Goal: Task Accomplishment & Management: Use online tool/utility

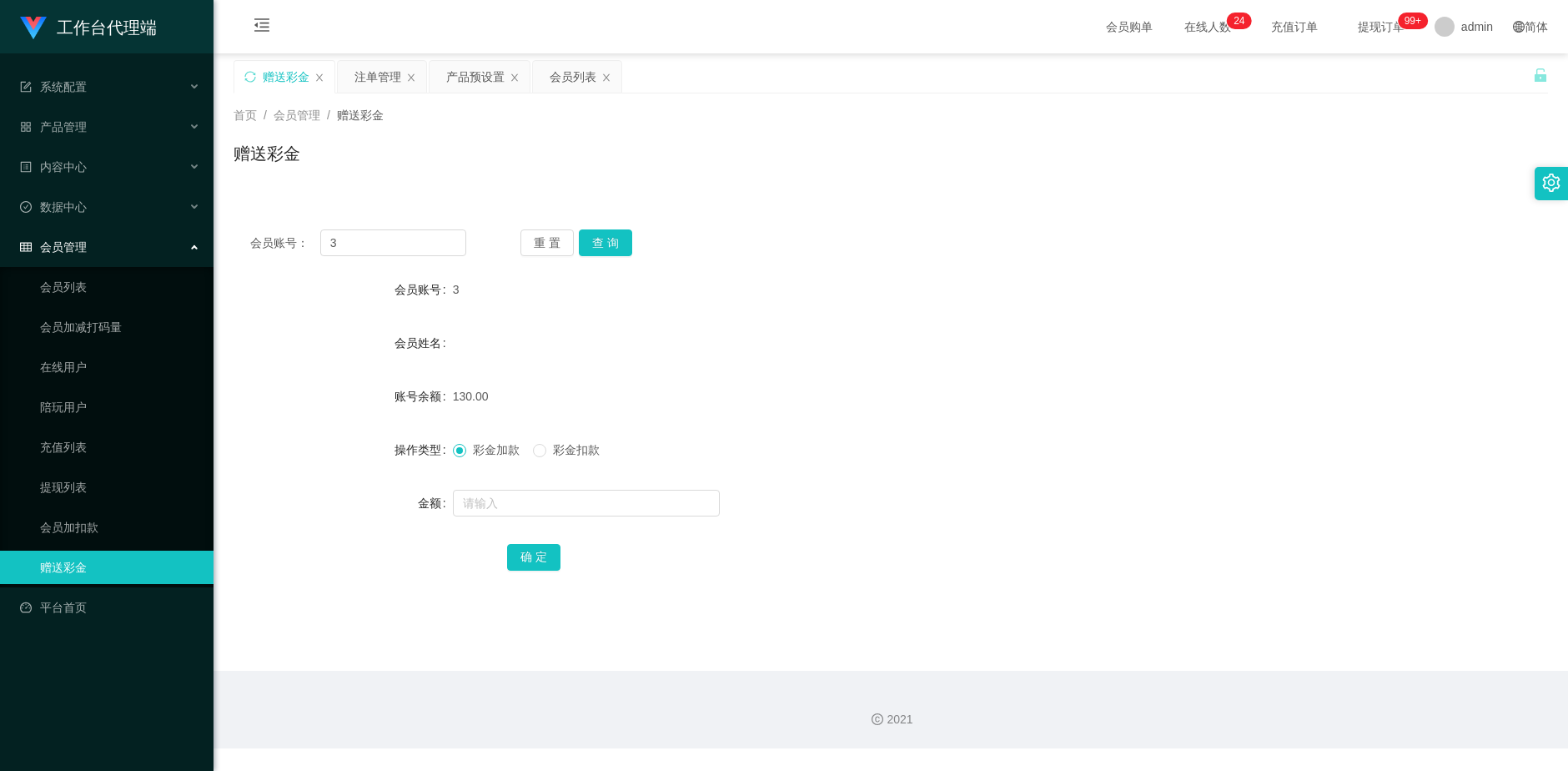
drag, startPoint x: 372, startPoint y: 241, endPoint x: 259, endPoint y: 248, distance: 113.2
click at [259, 248] on div "会员账号： 3" at bounding box center [358, 242] width 216 height 27
type input "[PERSON_NAME]"
click at [610, 243] on button "查 询" at bounding box center [605, 242] width 53 height 27
click at [472, 78] on div "产品预设置" at bounding box center [476, 77] width 59 height 32
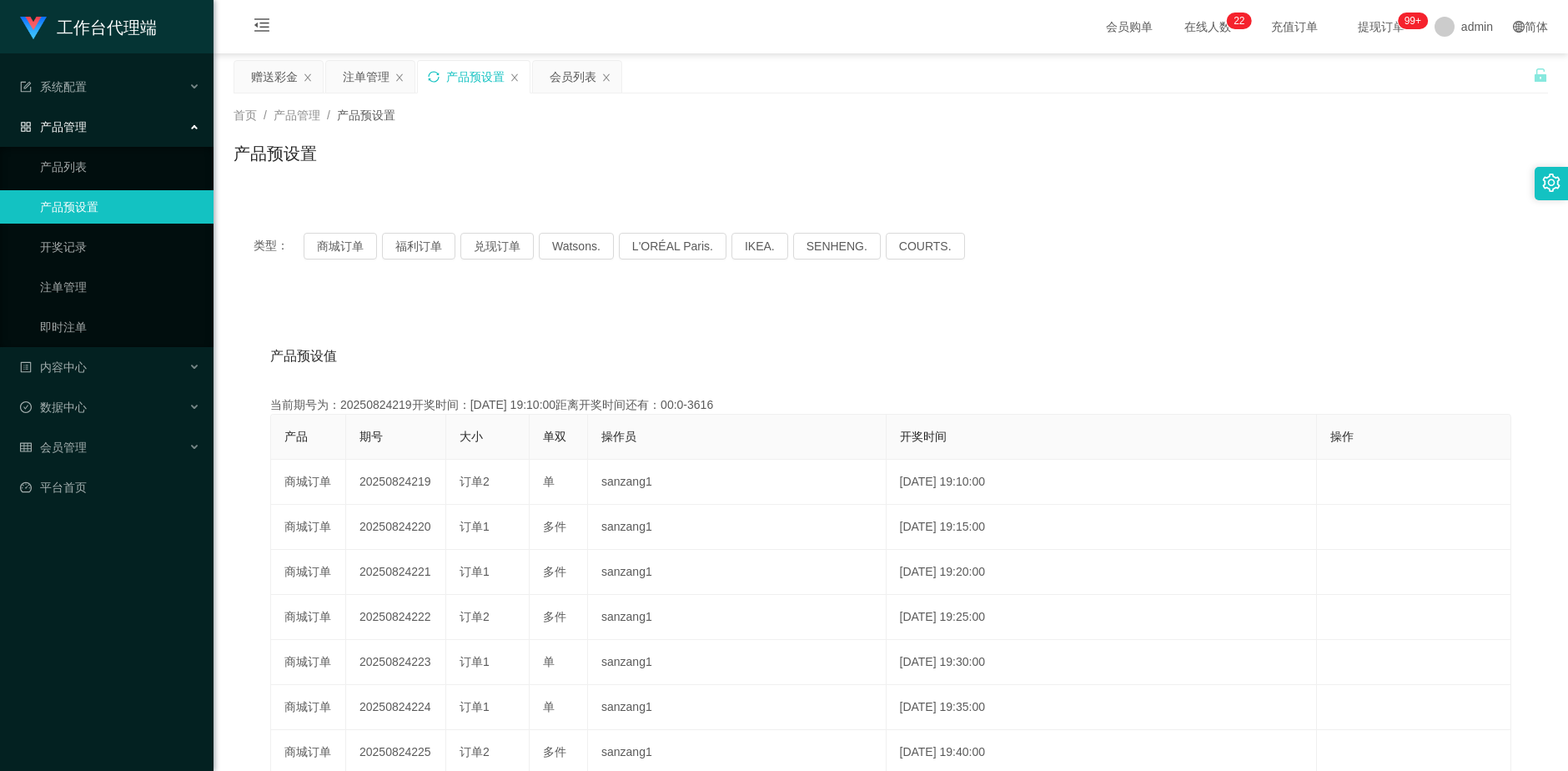
click at [434, 78] on icon "图标: sync" at bounding box center [434, 77] width 12 height 12
click at [257, 84] on div "赠送彩金" at bounding box center [274, 77] width 47 height 32
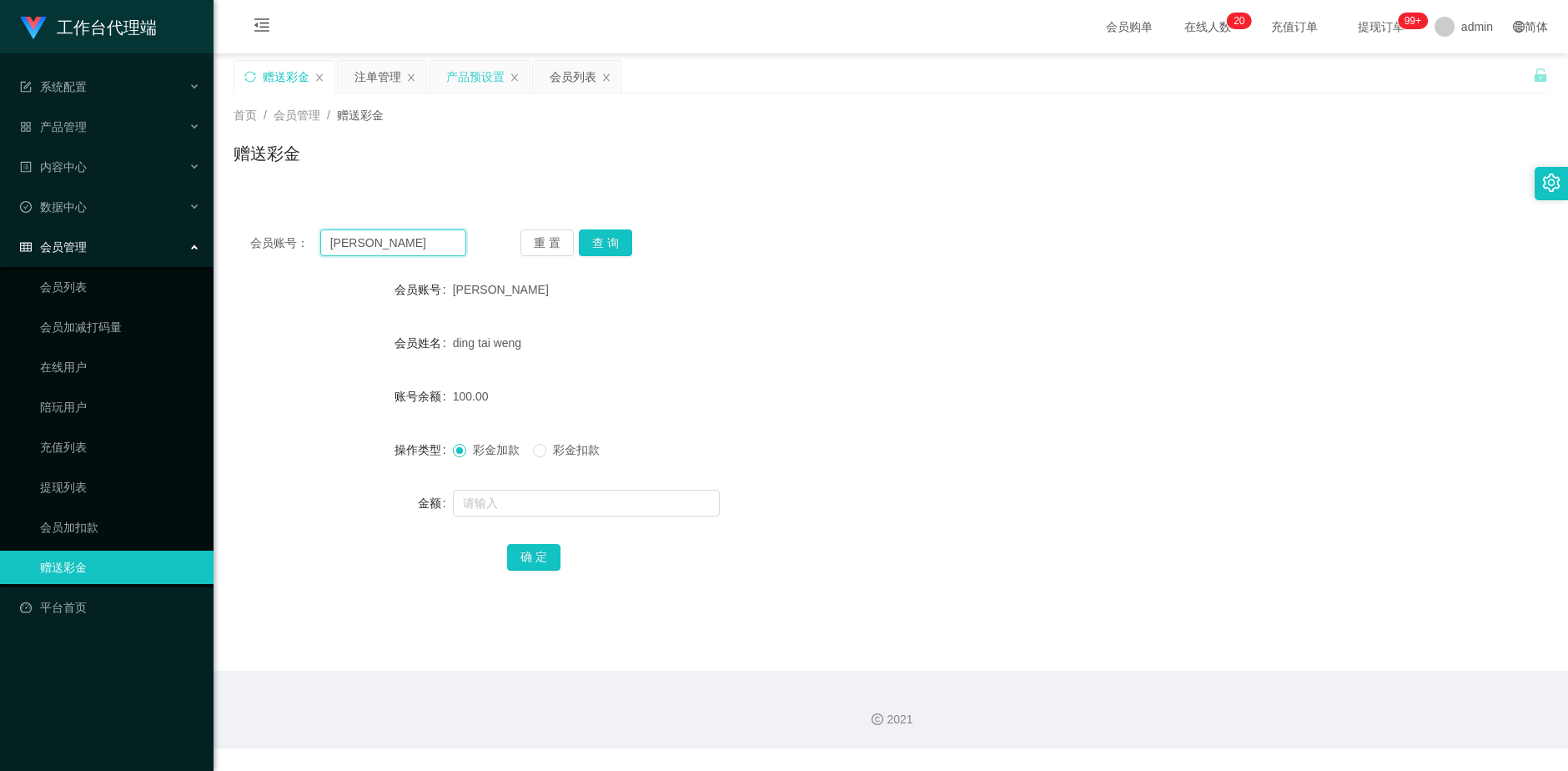
drag, startPoint x: 419, startPoint y: 243, endPoint x: 259, endPoint y: 247, distance: 160.0
click at [259, 247] on div "会员账号： [PERSON_NAME]" at bounding box center [358, 242] width 216 height 27
paste input "jasperooi"
click at [612, 250] on button "查 询" at bounding box center [605, 242] width 53 height 27
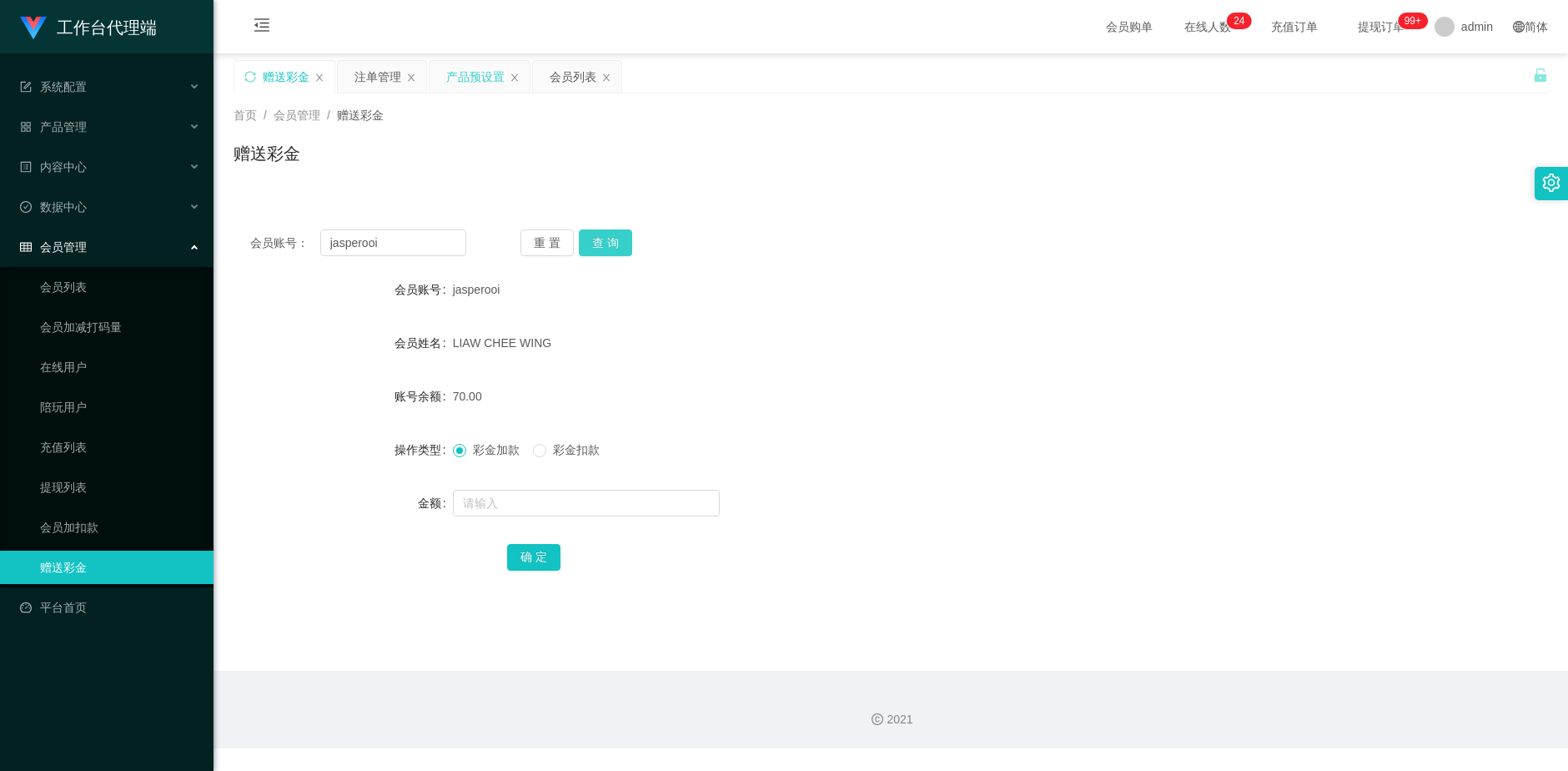
click at [604, 244] on button "查 询" at bounding box center [605, 242] width 53 height 27
click at [604, 244] on div "重 置 查 询" at bounding box center [628, 242] width 216 height 27
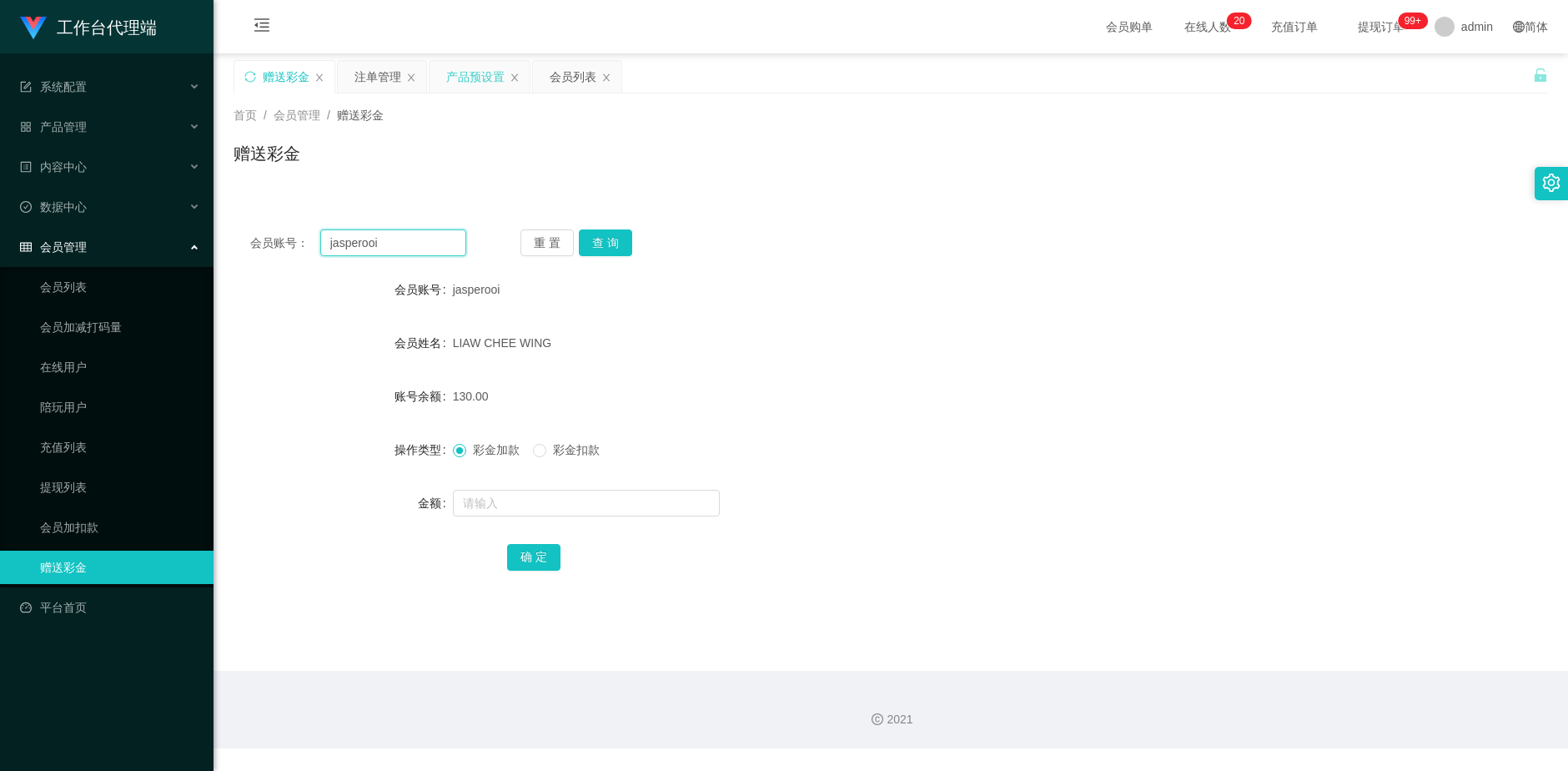
drag, startPoint x: 402, startPoint y: 236, endPoint x: 305, endPoint y: 243, distance: 97.3
click at [305, 243] on div "会员账号： [PERSON_NAME]" at bounding box center [358, 242] width 216 height 27
paste input "Cynthia0227"
type input "Cynthia0227"
click at [599, 241] on button "查 询" at bounding box center [605, 242] width 53 height 27
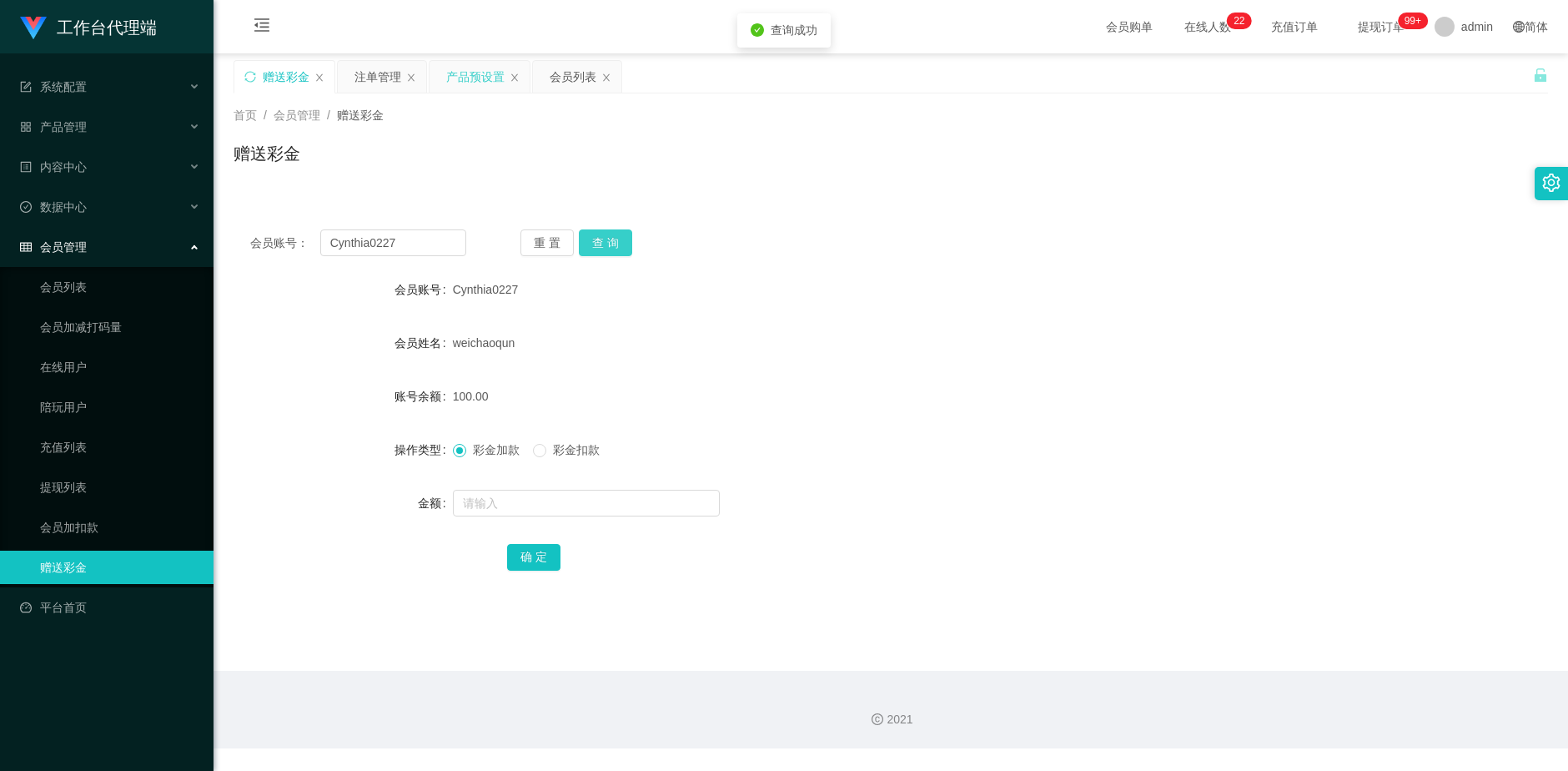
click at [609, 245] on button "查 询" at bounding box center [605, 242] width 53 height 27
click at [471, 74] on div "产品预设置" at bounding box center [476, 77] width 59 height 32
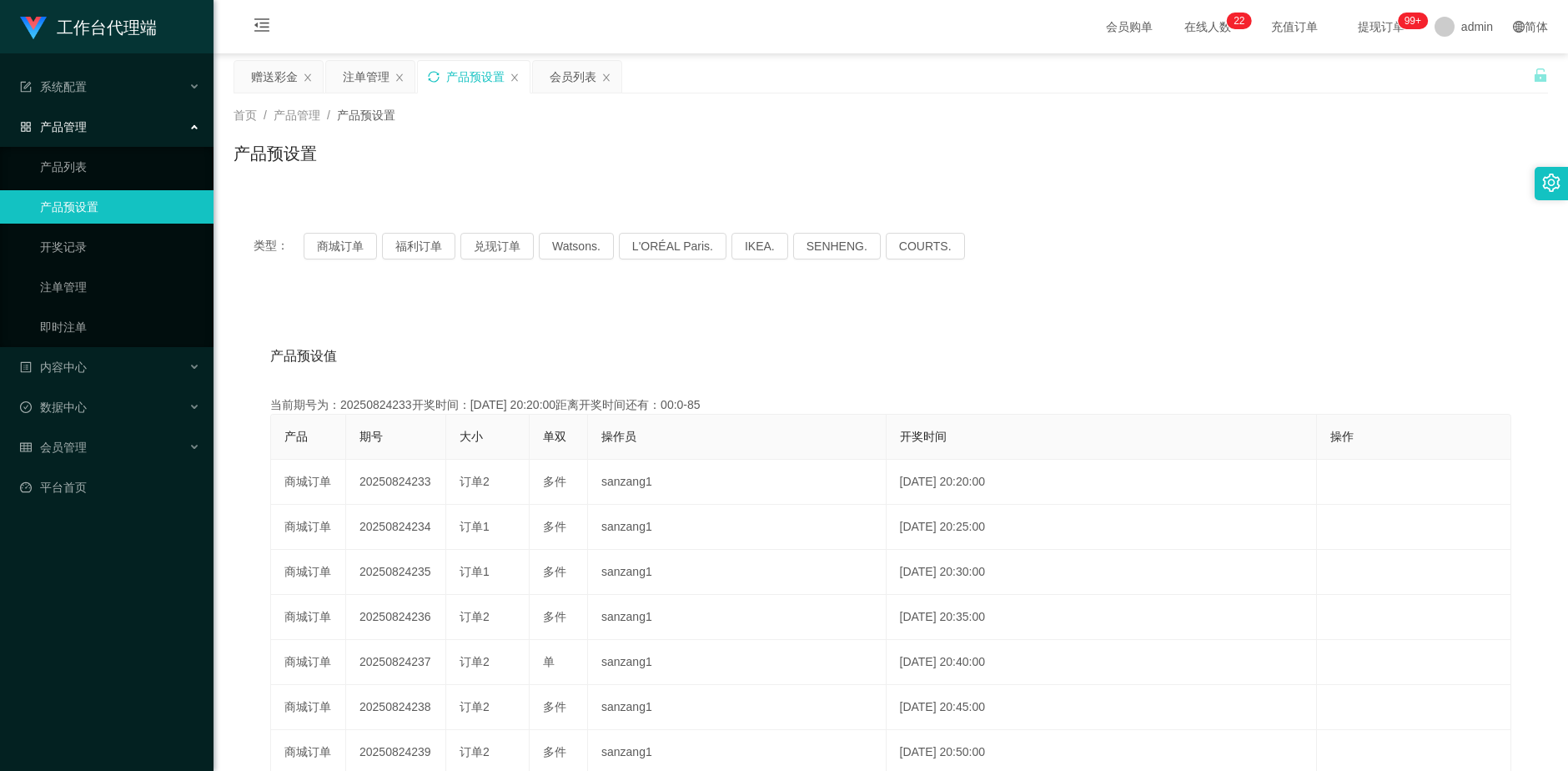
click at [439, 76] on icon "图标: sync" at bounding box center [434, 77] width 12 height 12
drag, startPoint x: 266, startPoint y: 74, endPoint x: 556, endPoint y: 135, distance: 296.3
click at [266, 74] on div "赠送彩金" at bounding box center [274, 77] width 47 height 32
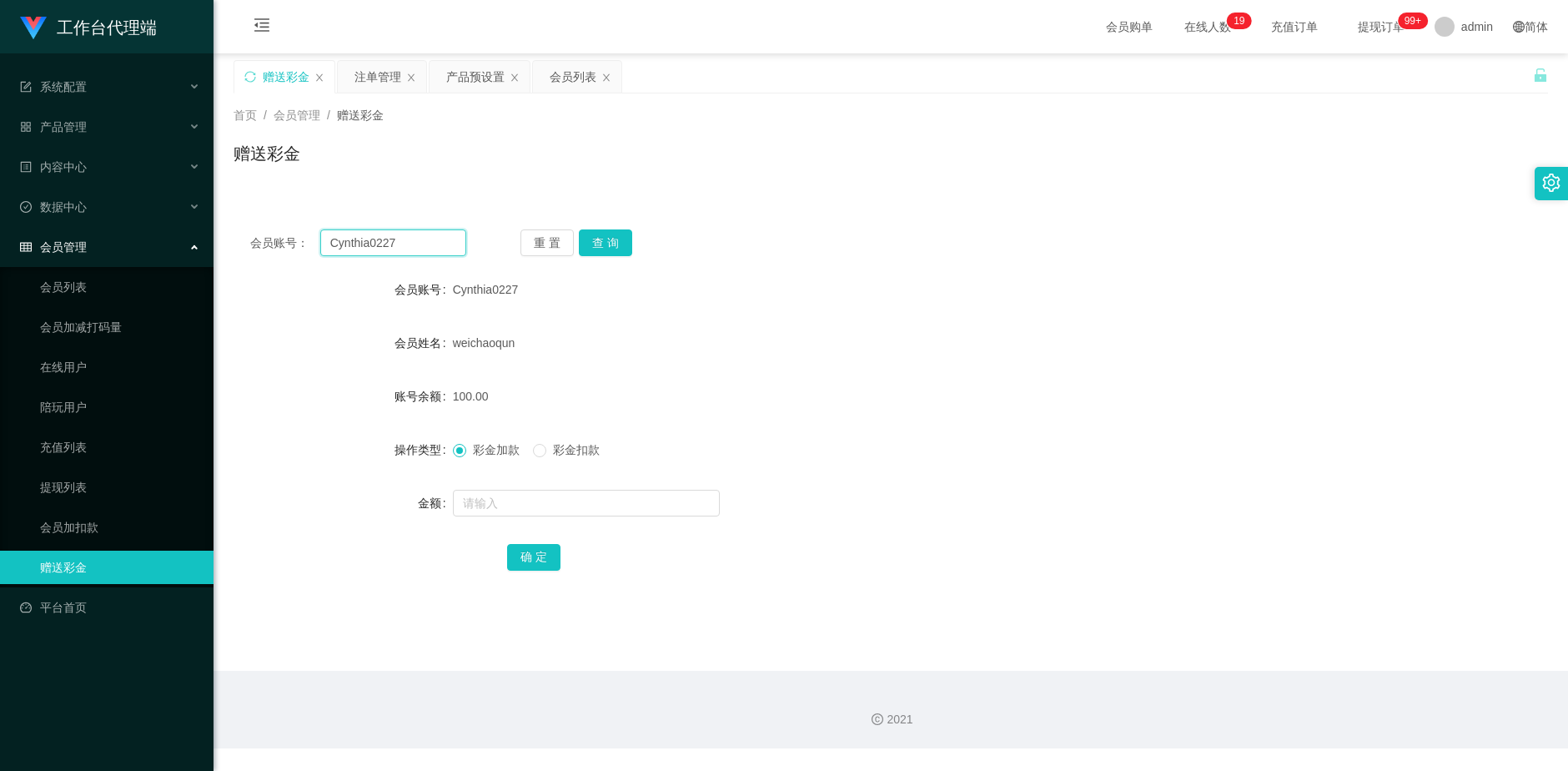
drag, startPoint x: 397, startPoint y: 244, endPoint x: 311, endPoint y: 235, distance: 86.5
click at [311, 235] on div "会员账号： Cynthia0227" at bounding box center [358, 242] width 216 height 27
paste input "[PERSON_NAME]"
type input "[PERSON_NAME]"
click at [600, 241] on button "查 询" at bounding box center [605, 242] width 53 height 27
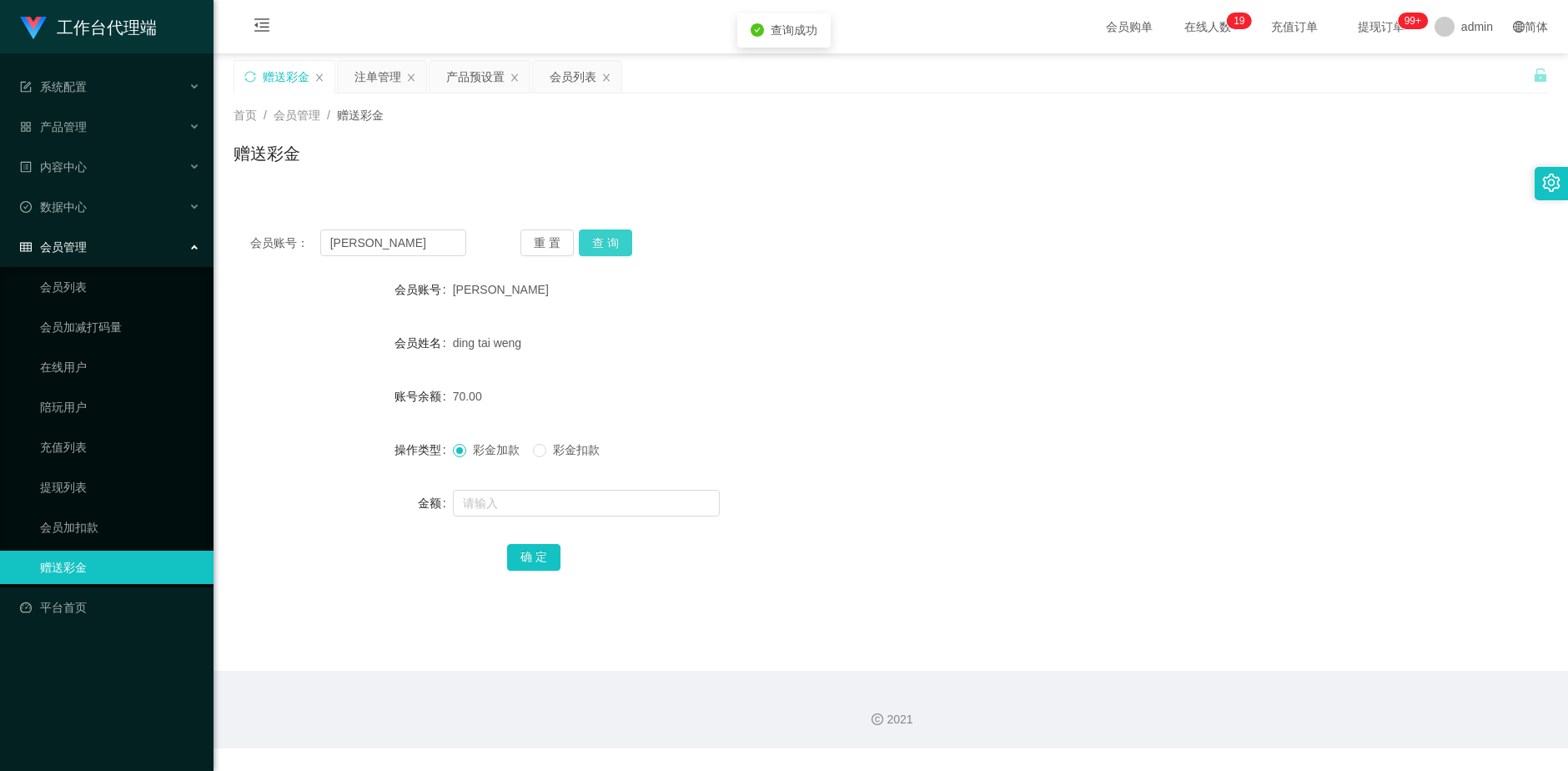
click at [600, 241] on button "查 询" at bounding box center [605, 242] width 53 height 27
drag, startPoint x: 365, startPoint y: 71, endPoint x: 678, endPoint y: 157, distance: 324.6
click at [370, 71] on div "注单管理" at bounding box center [378, 77] width 47 height 32
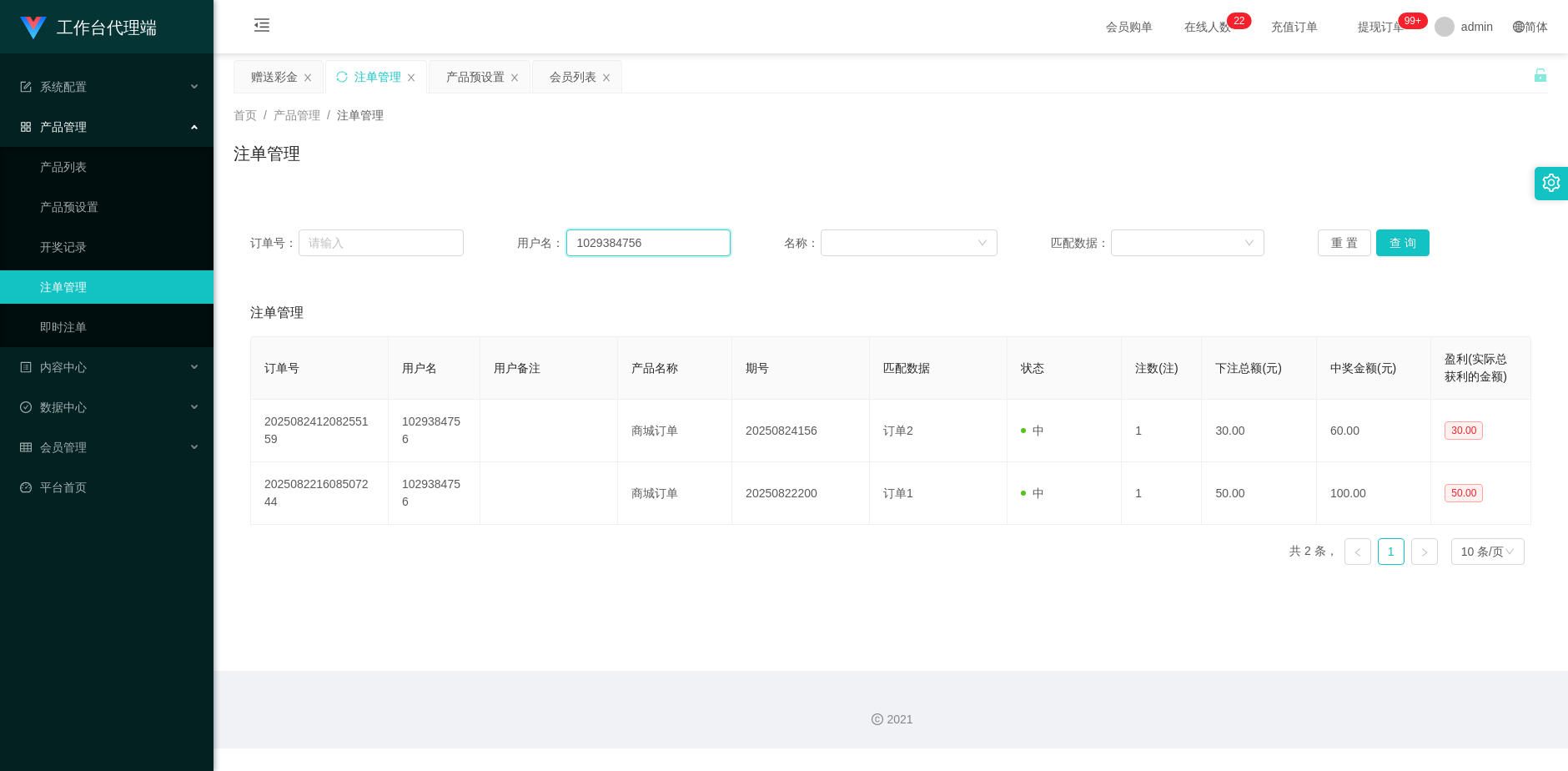
drag, startPoint x: 644, startPoint y: 242, endPoint x: 476, endPoint y: 245, distance: 168.0
click at [469, 245] on div "订单号： 用户名： 1029384756 名称： 匹配数据： 重 置 查 询" at bounding box center [890, 242] width 1281 height 27
paste input "[PERSON_NAME]"
type input "[PERSON_NAME]"
click at [1390, 238] on button "查 询" at bounding box center [1402, 242] width 53 height 27
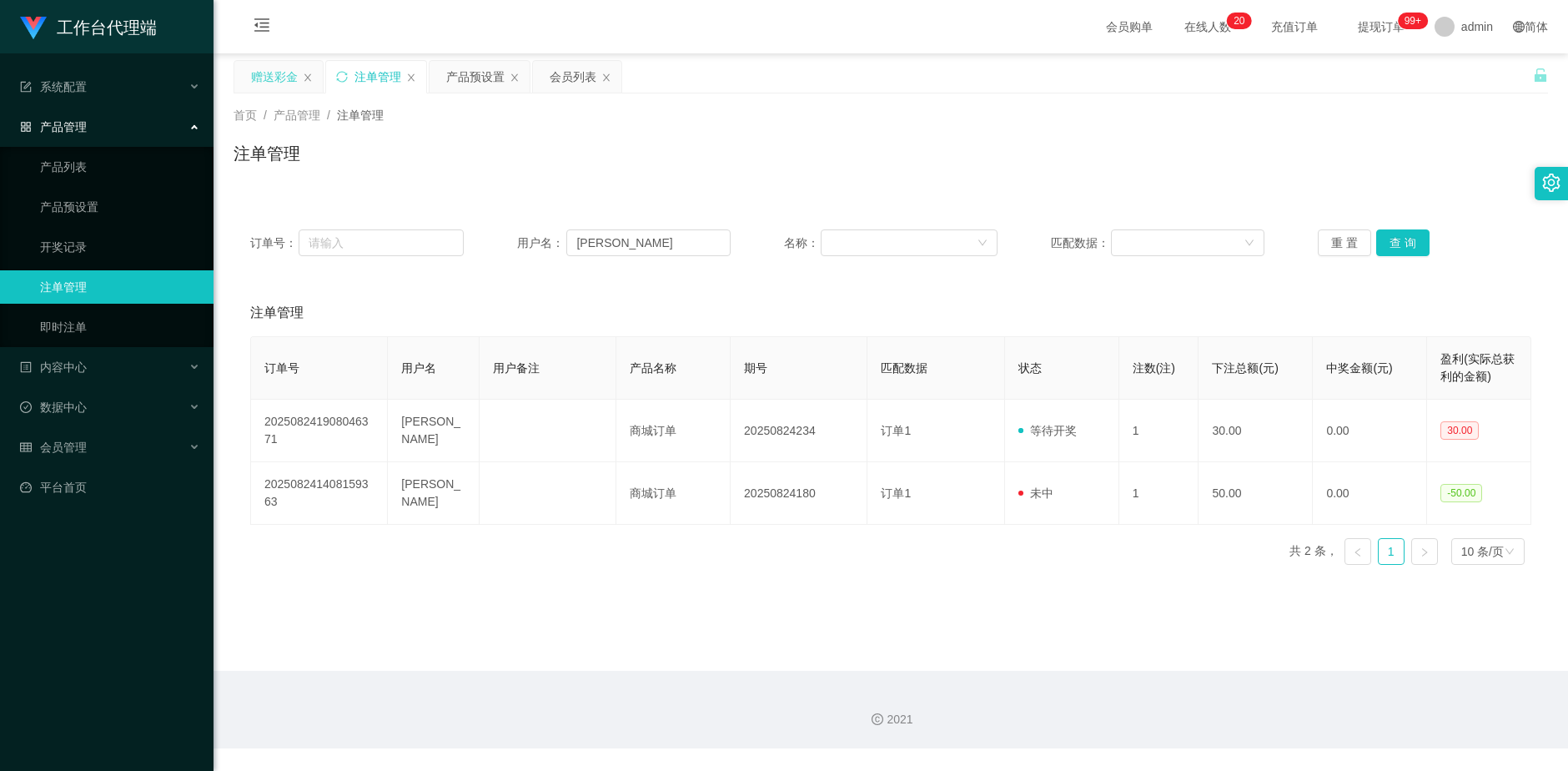
click at [251, 78] on div "赠送彩金" at bounding box center [274, 77] width 47 height 32
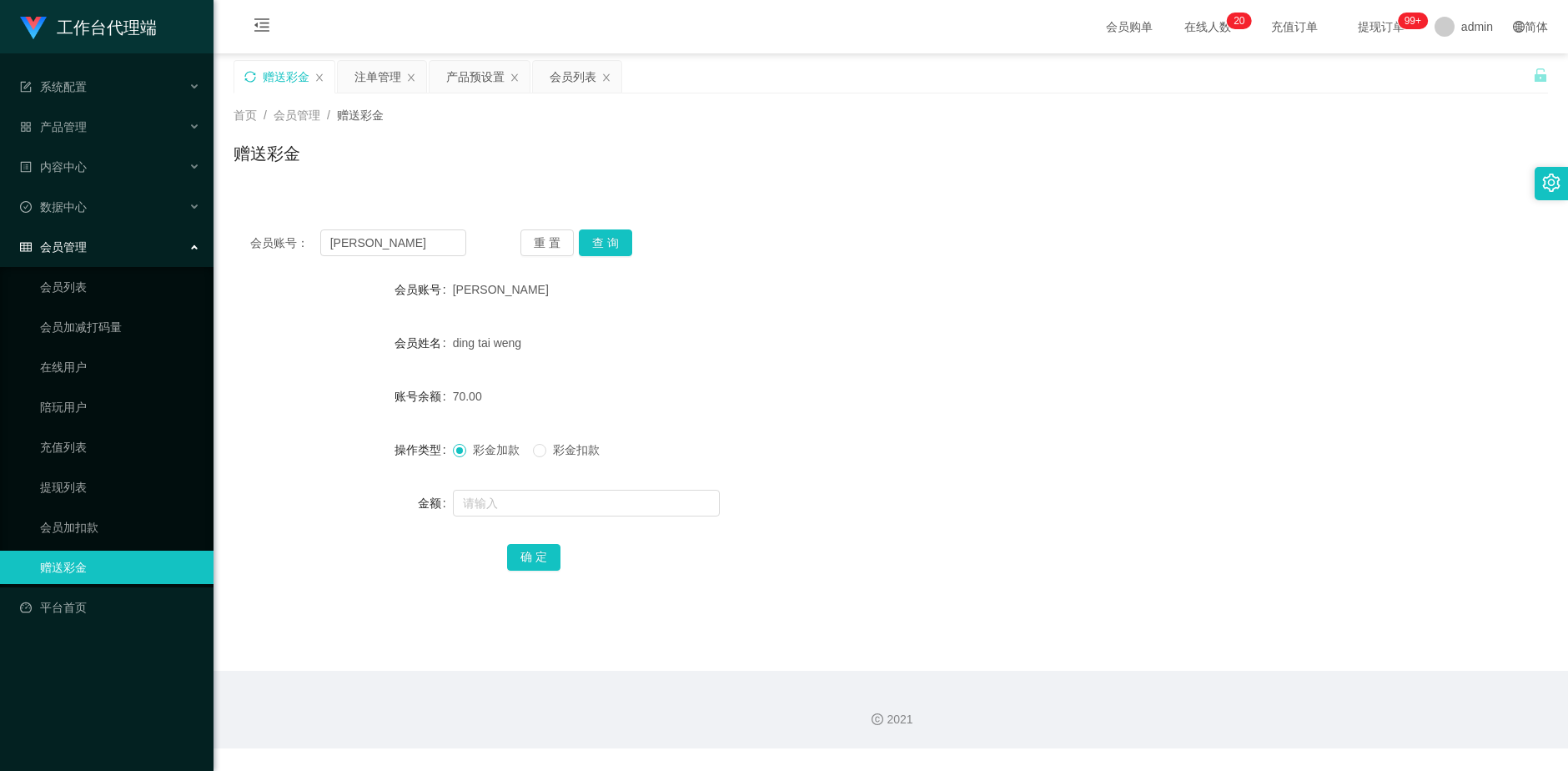
click at [252, 75] on icon "图标: sync" at bounding box center [250, 77] width 12 height 12
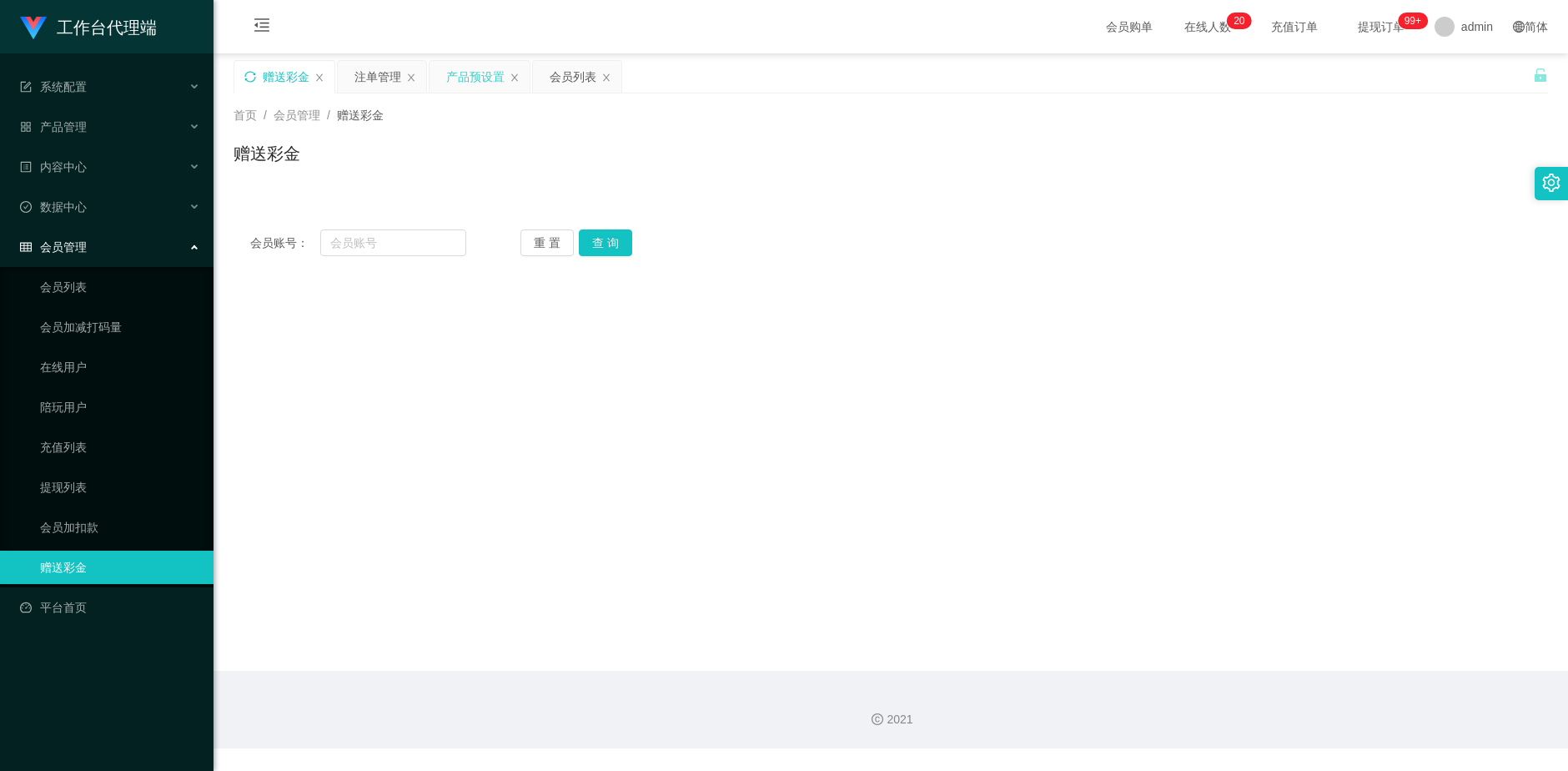
click at [469, 72] on div "产品预设置" at bounding box center [476, 77] width 59 height 32
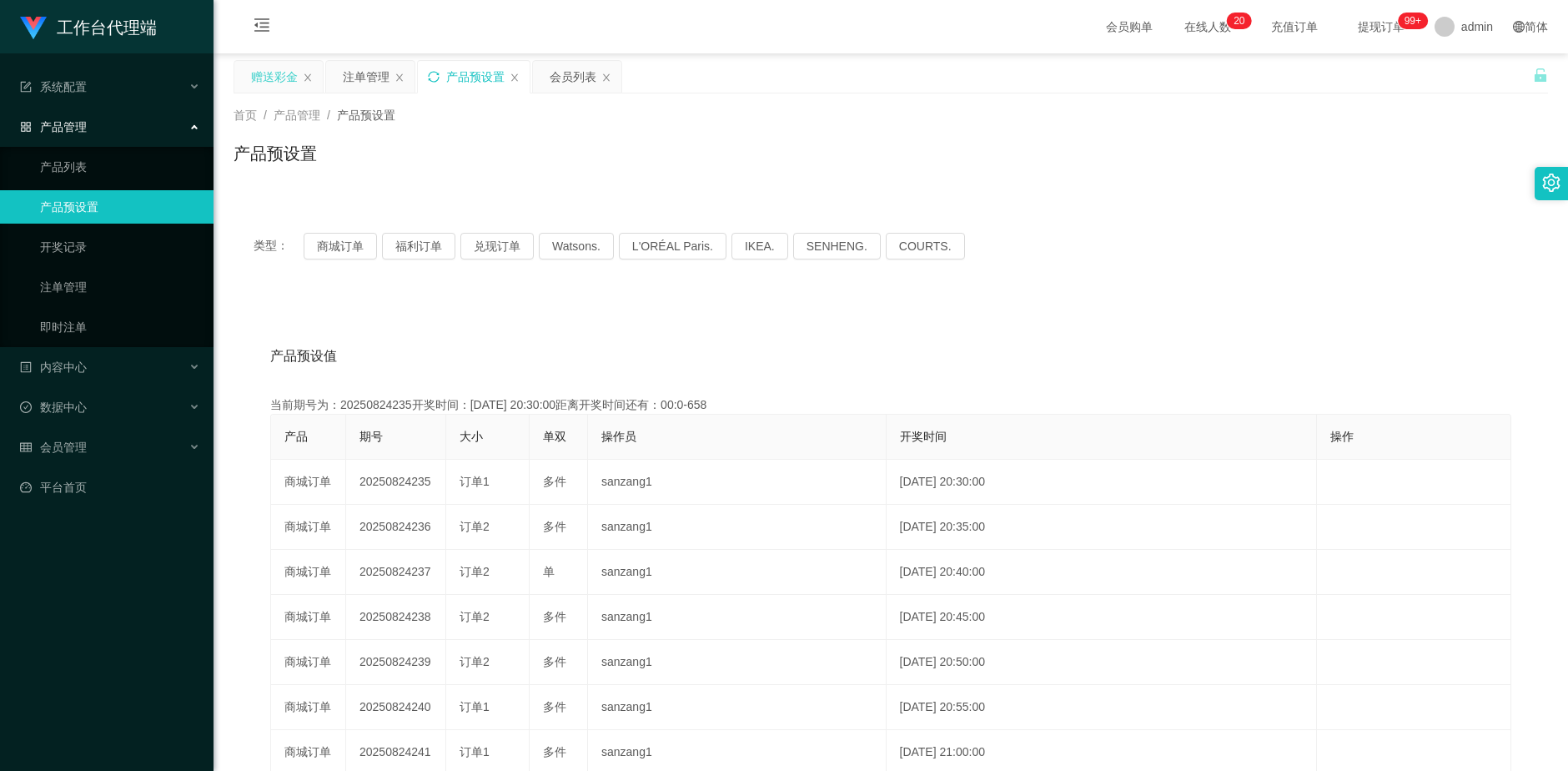
click at [429, 78] on icon "图标: sync" at bounding box center [434, 77] width 12 height 12
click at [232, 79] on main "关闭左侧 关闭右侧 关闭其它 刷新页面 赠送彩金 注单管理 产品预设置 会员列表 首页 / 产品管理 / 产品预设置 / 产品预设置 类型： 商城订单 福利订…" at bounding box center [890, 518] width 1354 height 931
click at [263, 79] on div "赠送彩金" at bounding box center [274, 77] width 47 height 32
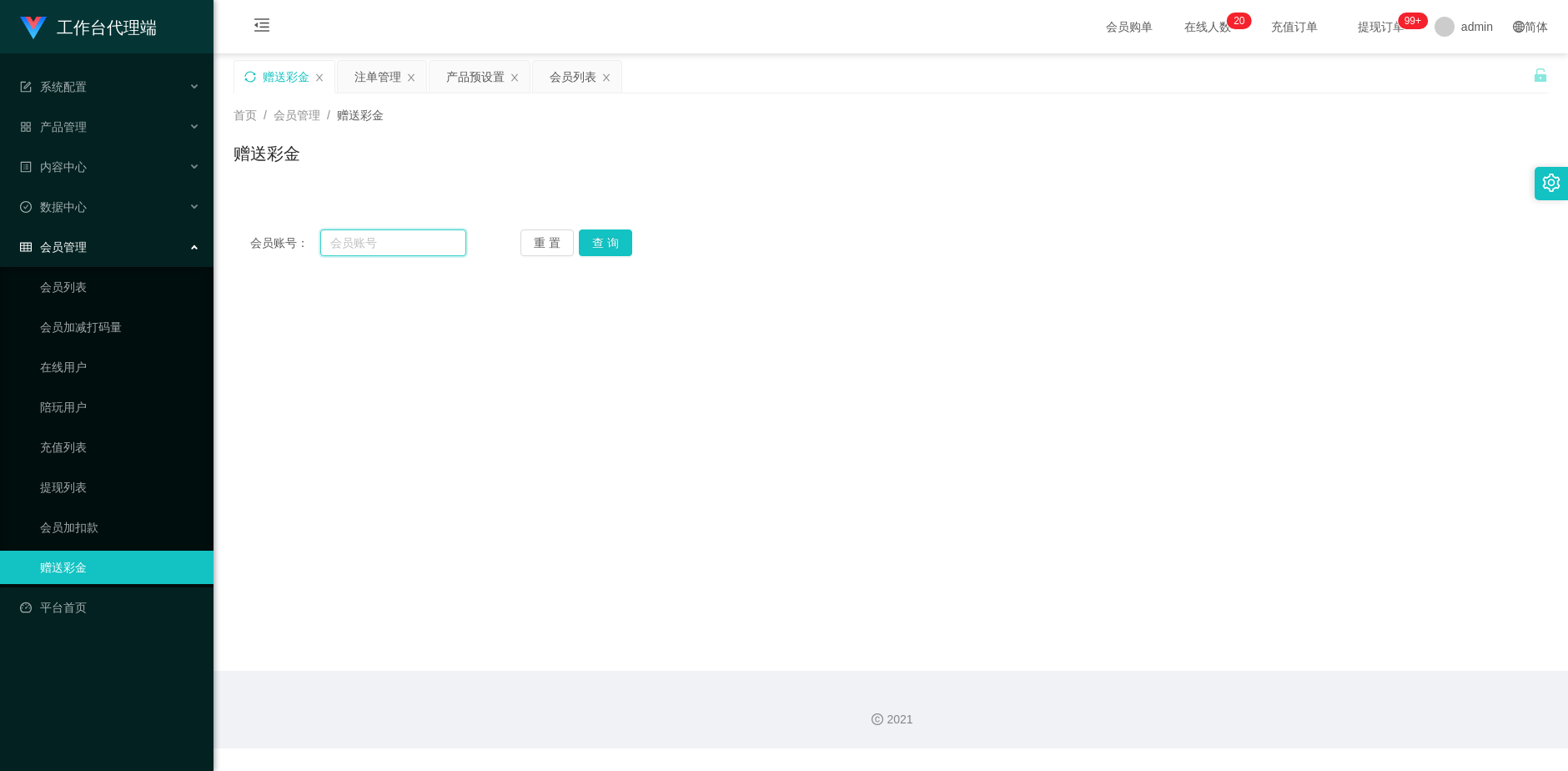
click at [391, 243] on input "text" at bounding box center [393, 242] width 147 height 27
paste input "Cynthia0227"
type input "Cynthia0227"
click at [627, 237] on button "查 询" at bounding box center [605, 242] width 53 height 27
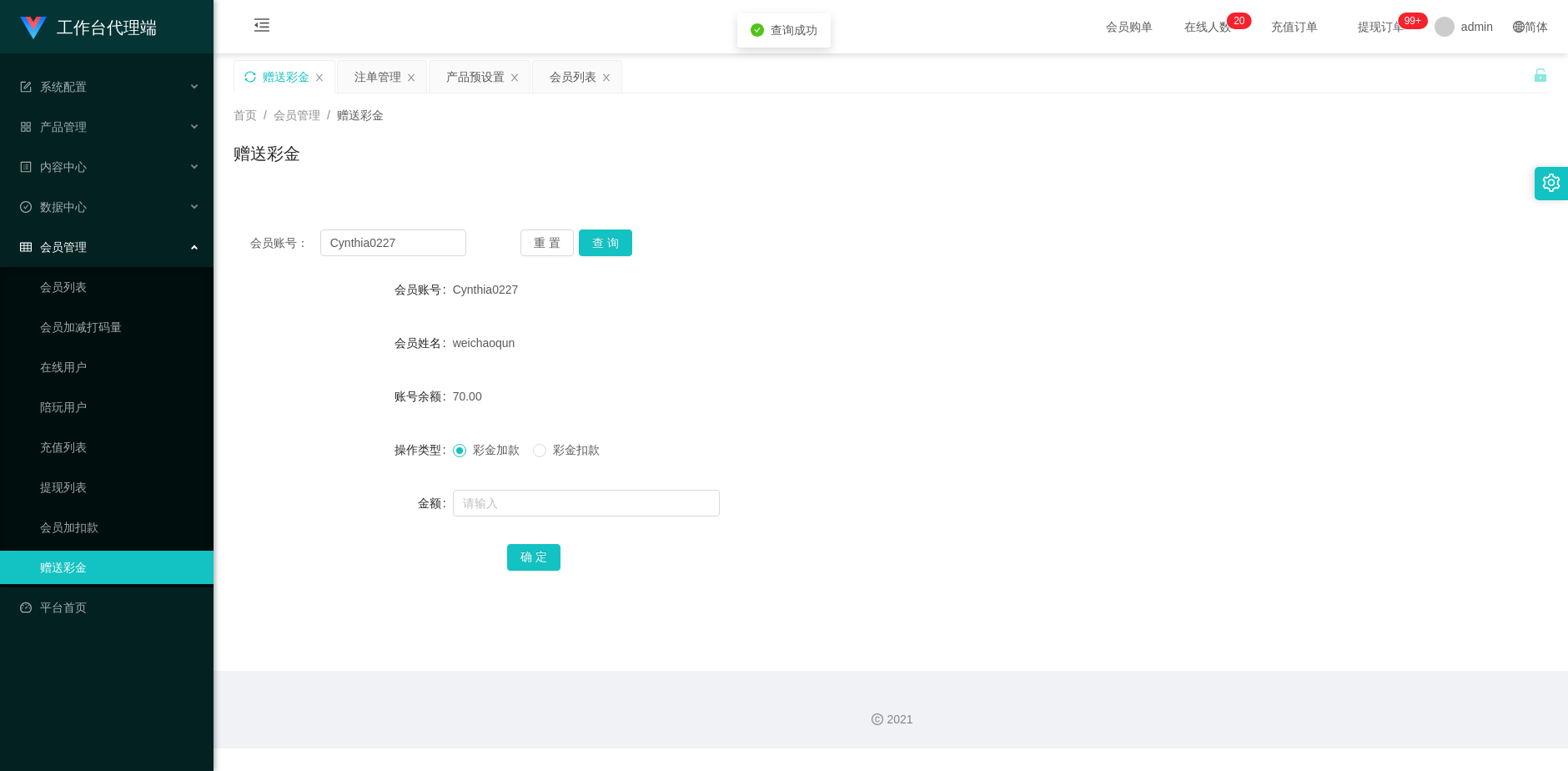
drag, startPoint x: 376, startPoint y: 70, endPoint x: 515, endPoint y: 166, distance: 168.9
click at [376, 71] on div "注单管理" at bounding box center [378, 77] width 47 height 32
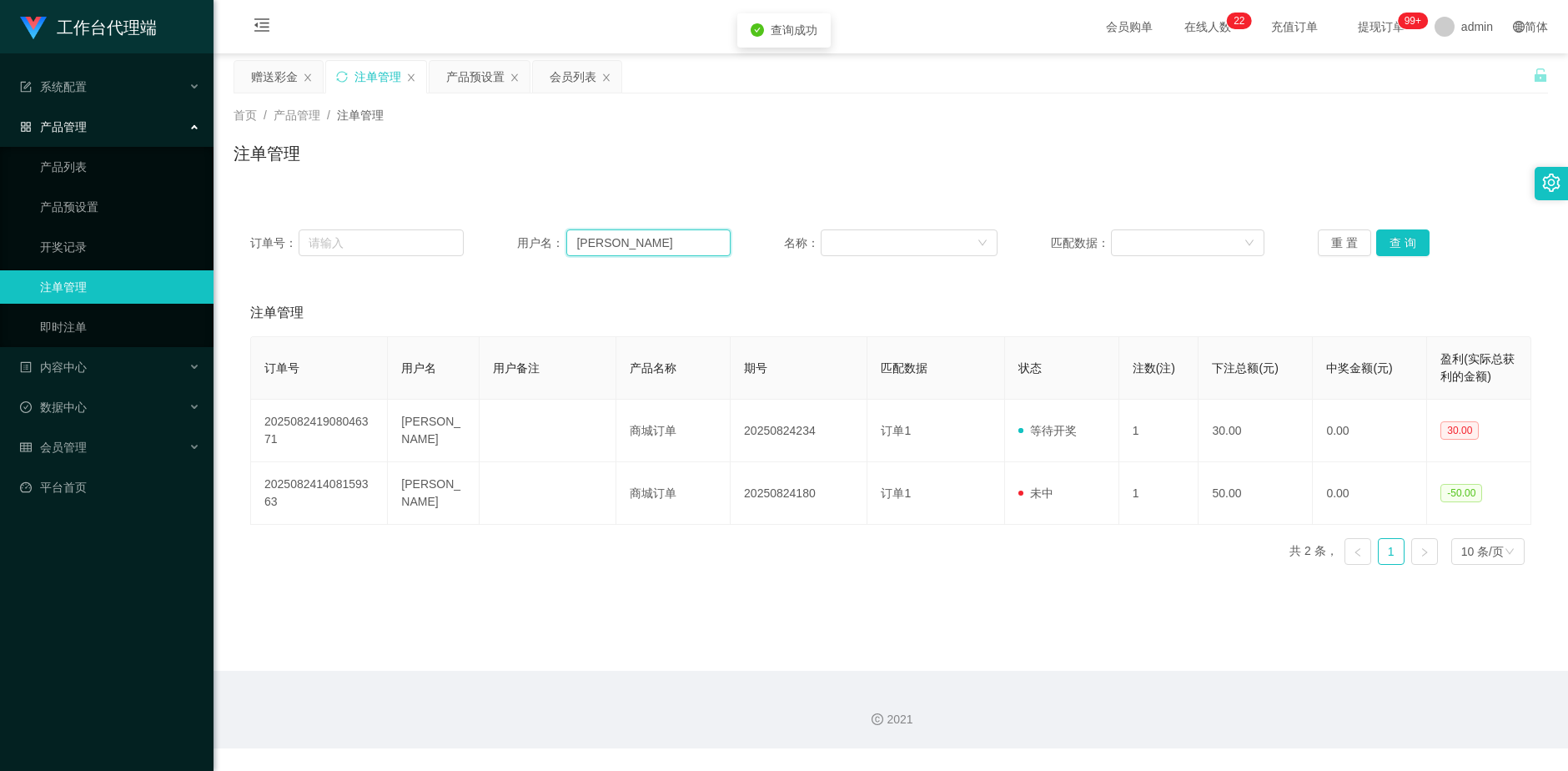
drag, startPoint x: 645, startPoint y: 242, endPoint x: 544, endPoint y: 249, distance: 101.2
click at [547, 247] on div "用户名： [PERSON_NAME]" at bounding box center [624, 242] width 214 height 27
paste input "Cynthia0227"
type input "Cynthia0227"
click at [1405, 253] on button "查 询" at bounding box center [1402, 242] width 53 height 27
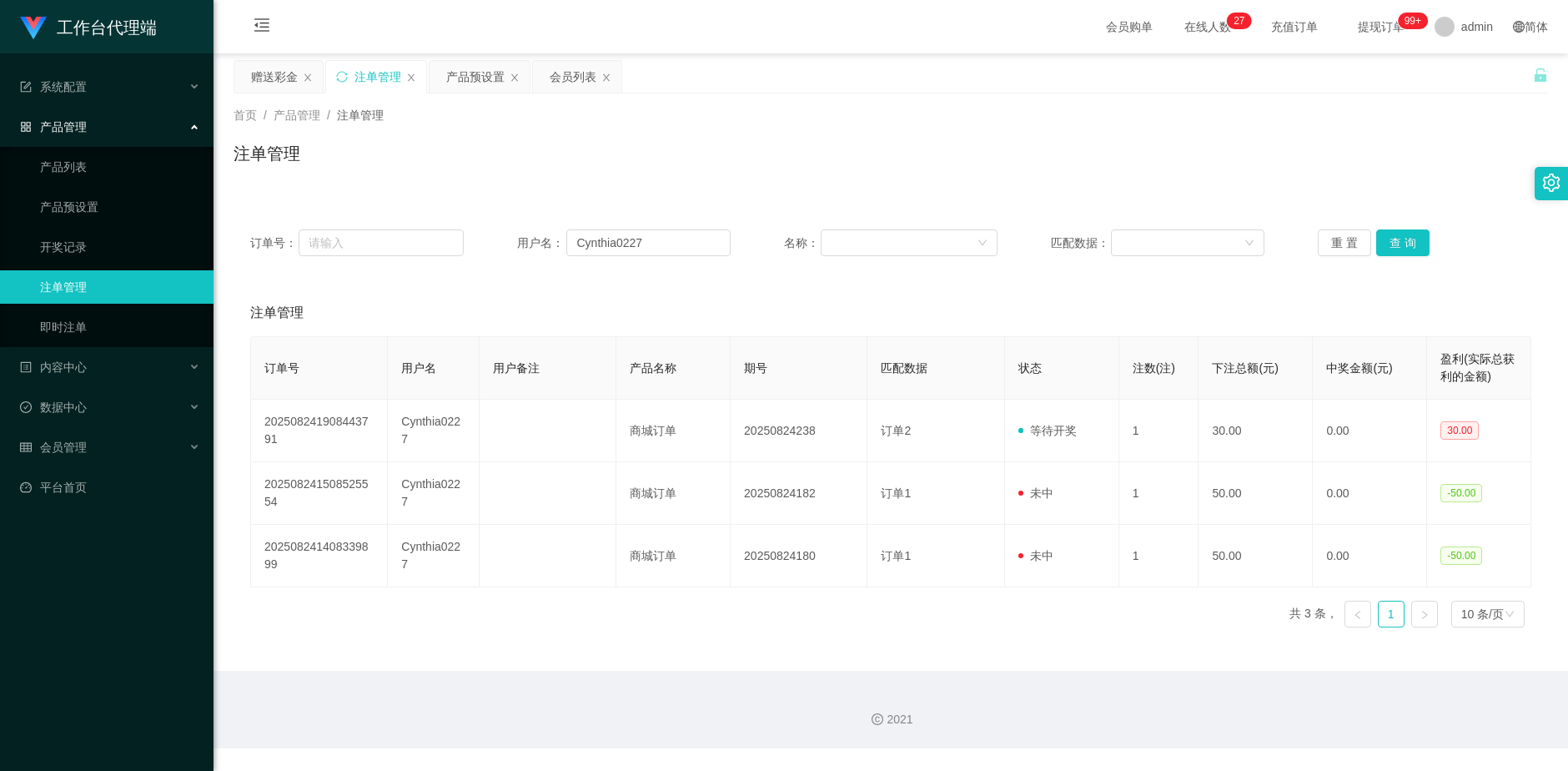
drag, startPoint x: 260, startPoint y: 78, endPoint x: 959, endPoint y: 169, distance: 704.9
click at [260, 78] on div "赠送彩金" at bounding box center [274, 77] width 47 height 32
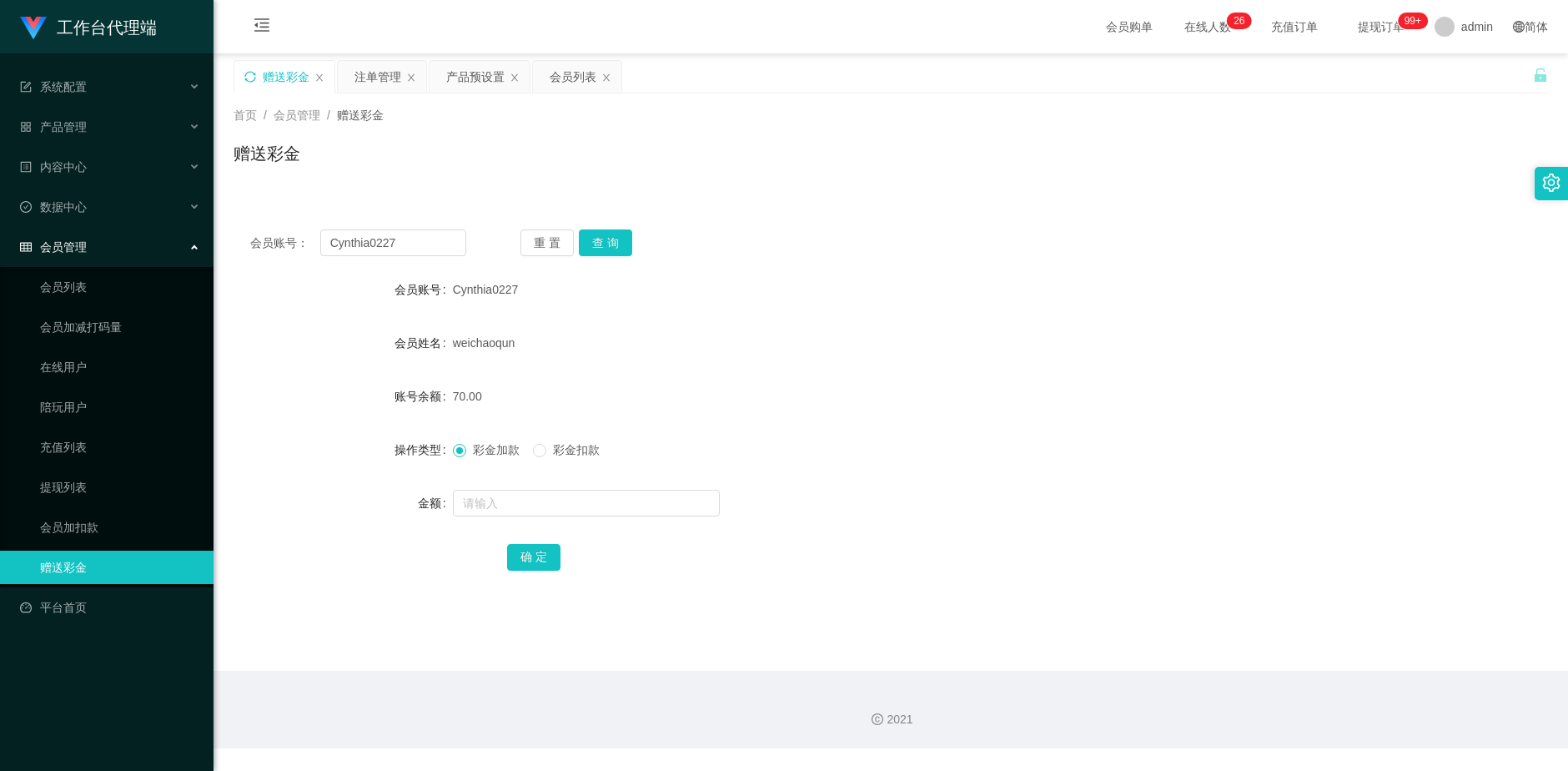
click at [633, 242] on div "重 置 查 询" at bounding box center [628, 242] width 216 height 27
click at [609, 242] on button "查 询" at bounding box center [605, 242] width 53 height 27
click at [613, 242] on button "查 询" at bounding box center [614, 242] width 72 height 27
click at [472, 78] on div "产品预设置" at bounding box center [476, 77] width 59 height 32
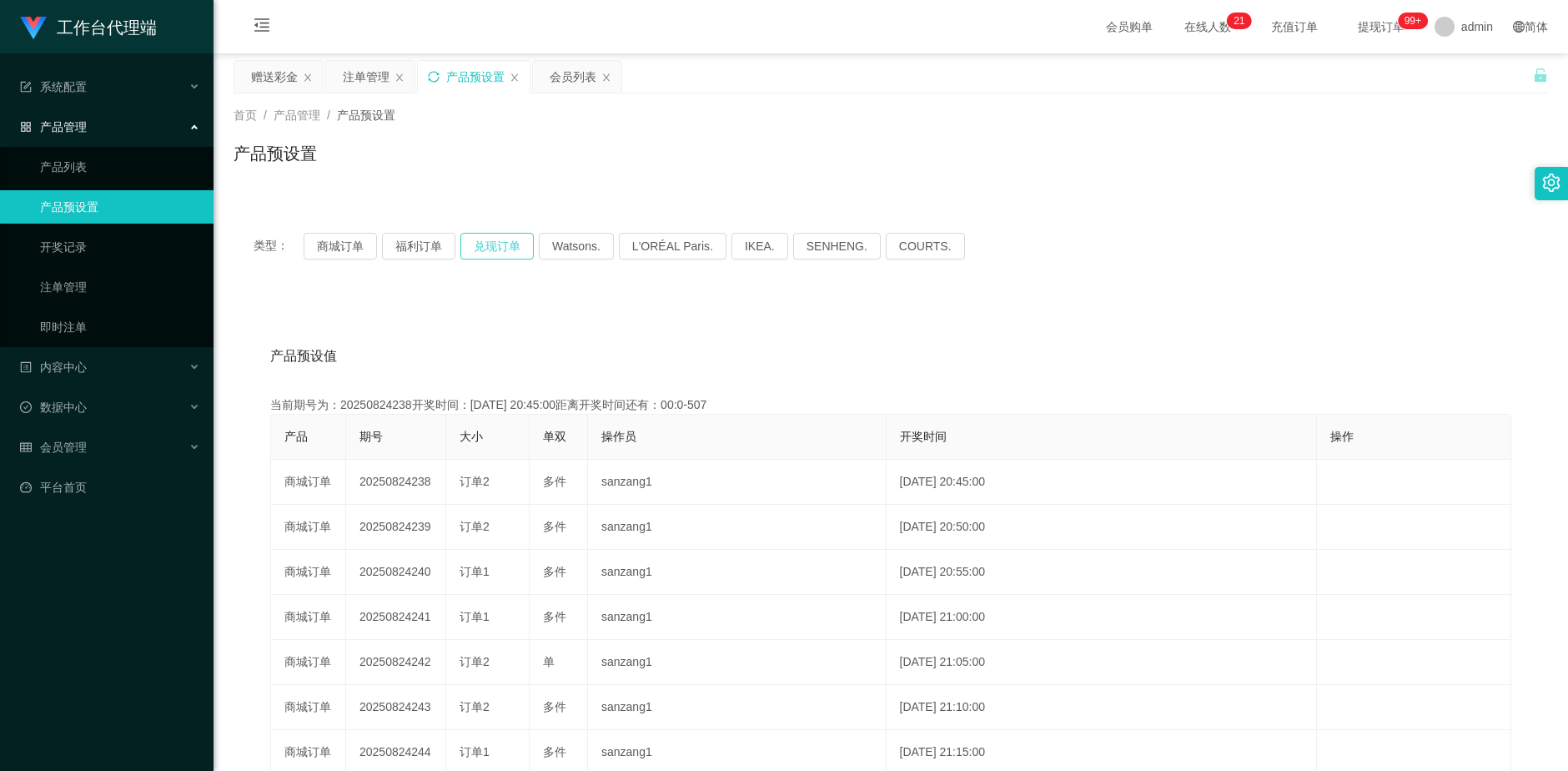
click at [484, 240] on button "兑现订单" at bounding box center [497, 246] width 73 height 27
